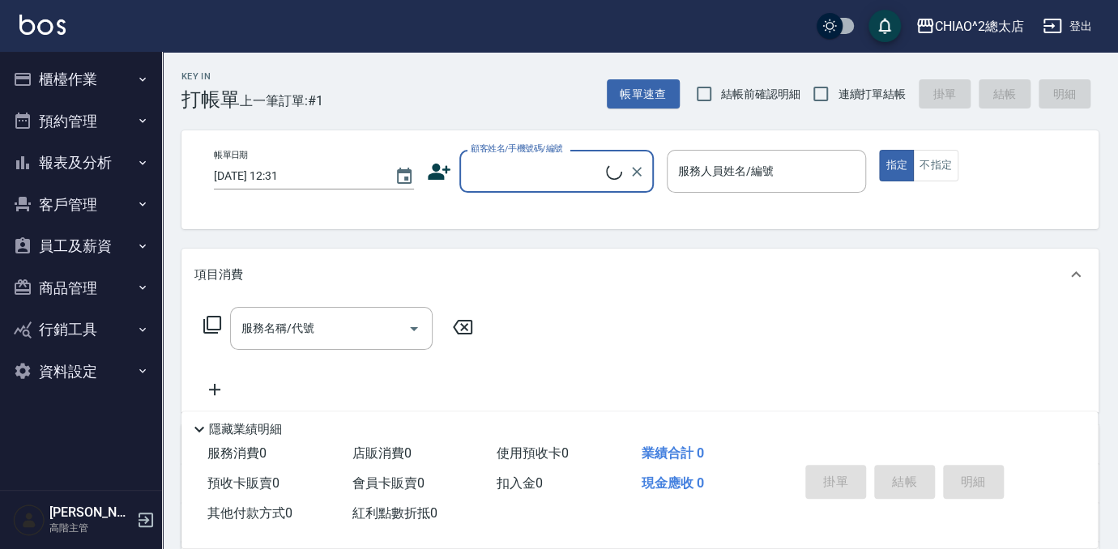
click at [78, 84] on button "櫃檯作業" at bounding box center [80, 79] width 149 height 42
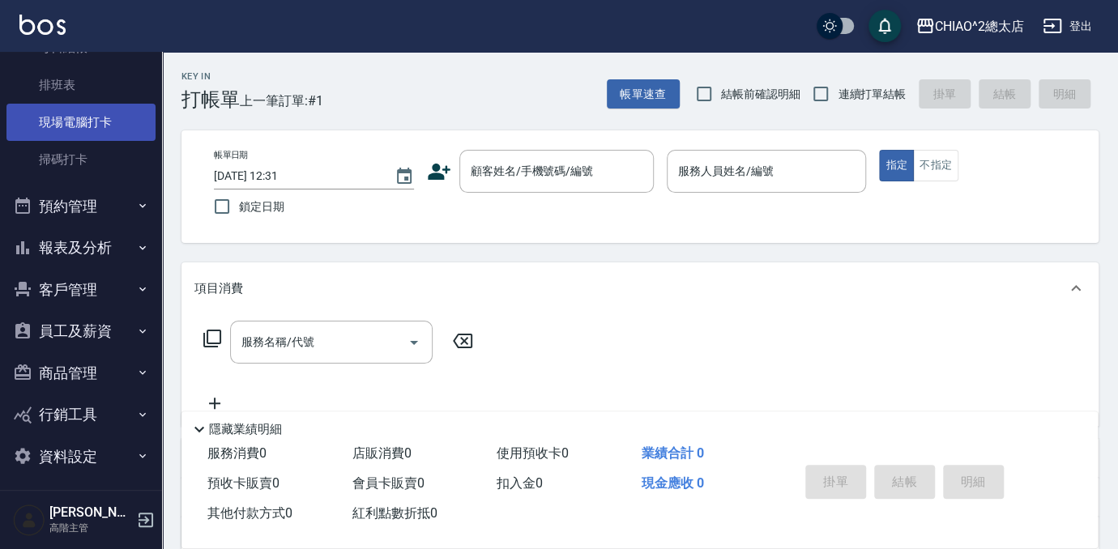
scroll to position [383, 0]
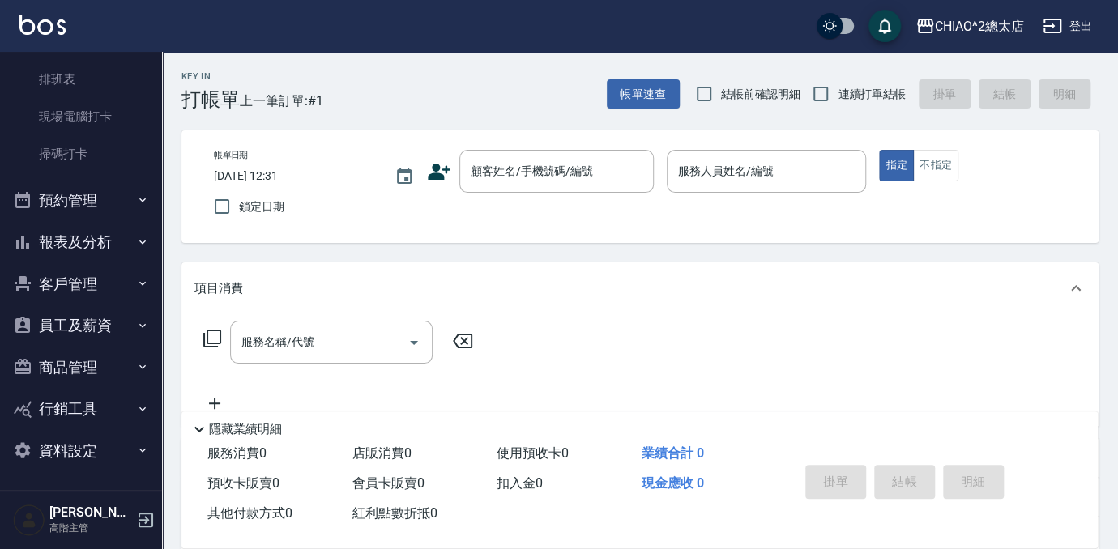
click at [60, 247] on button "報表及分析" at bounding box center [80, 242] width 149 height 42
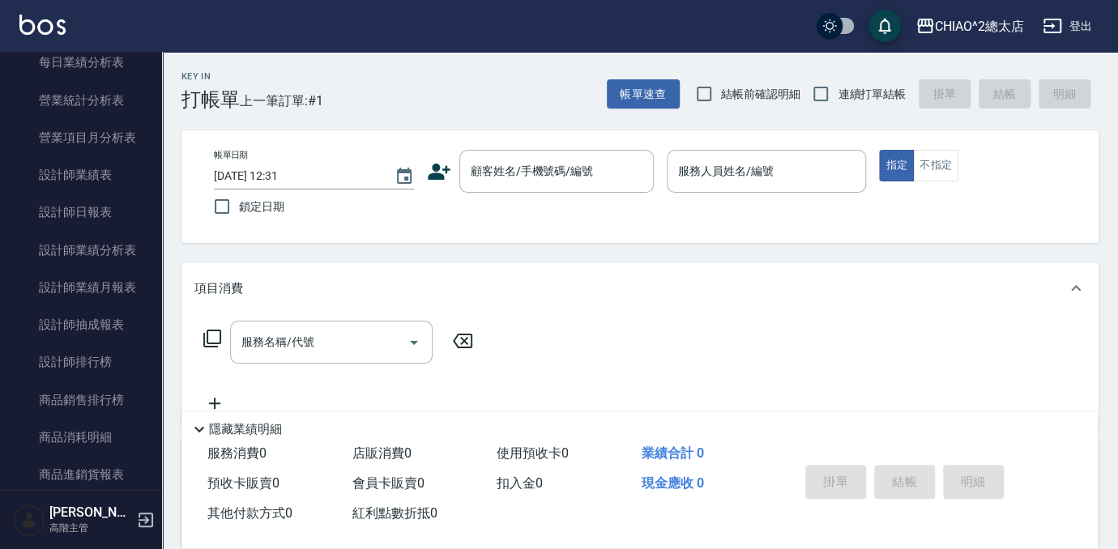
scroll to position [1046, 0]
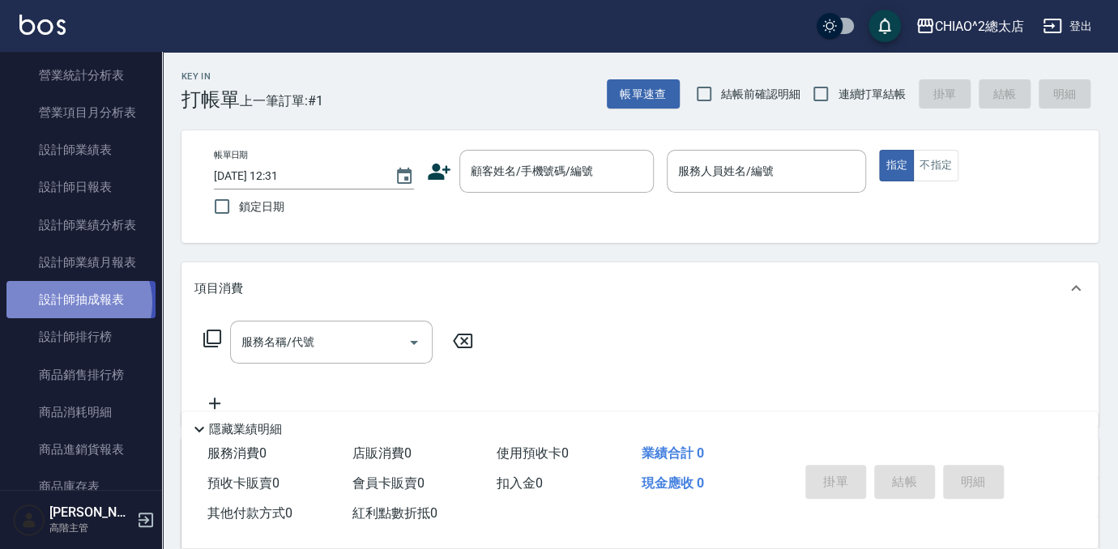
click at [75, 302] on link "設計師抽成報表" at bounding box center [80, 299] width 149 height 37
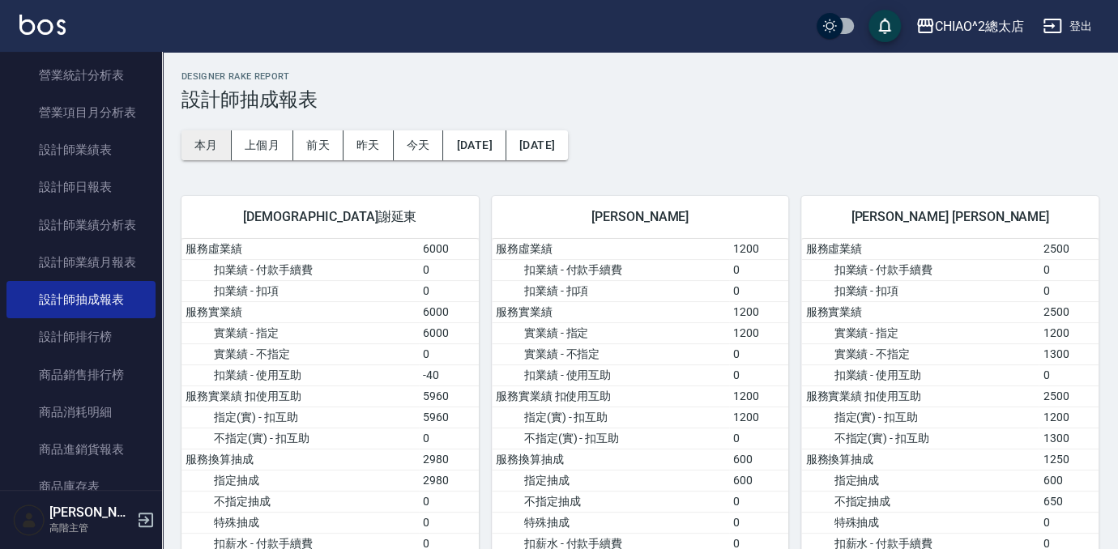
click at [210, 137] on button "本月" at bounding box center [207, 145] width 50 height 30
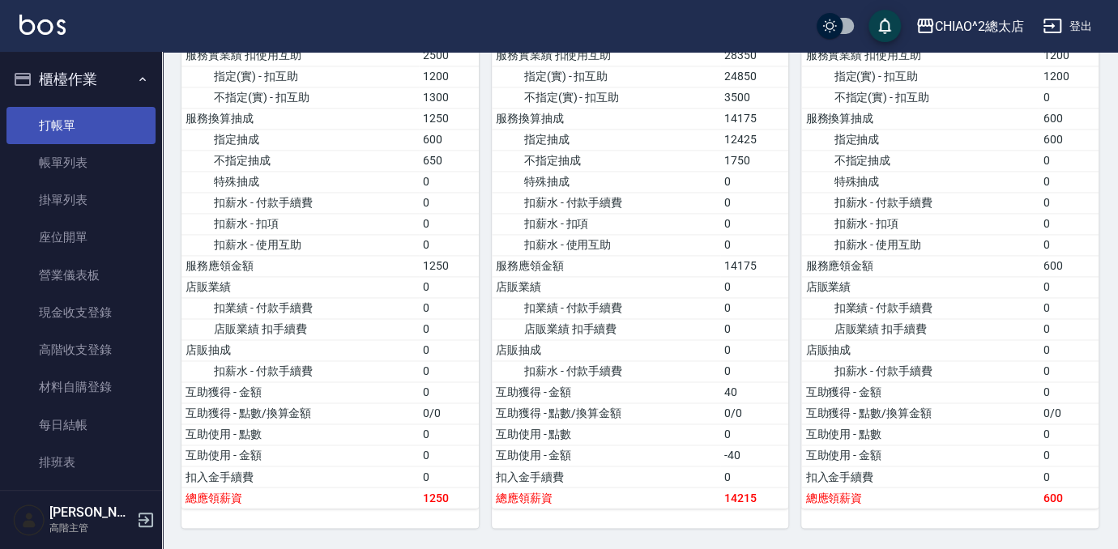
click at [49, 126] on link "打帳單" at bounding box center [80, 125] width 149 height 37
